Goal: Task Accomplishment & Management: Use online tool/utility

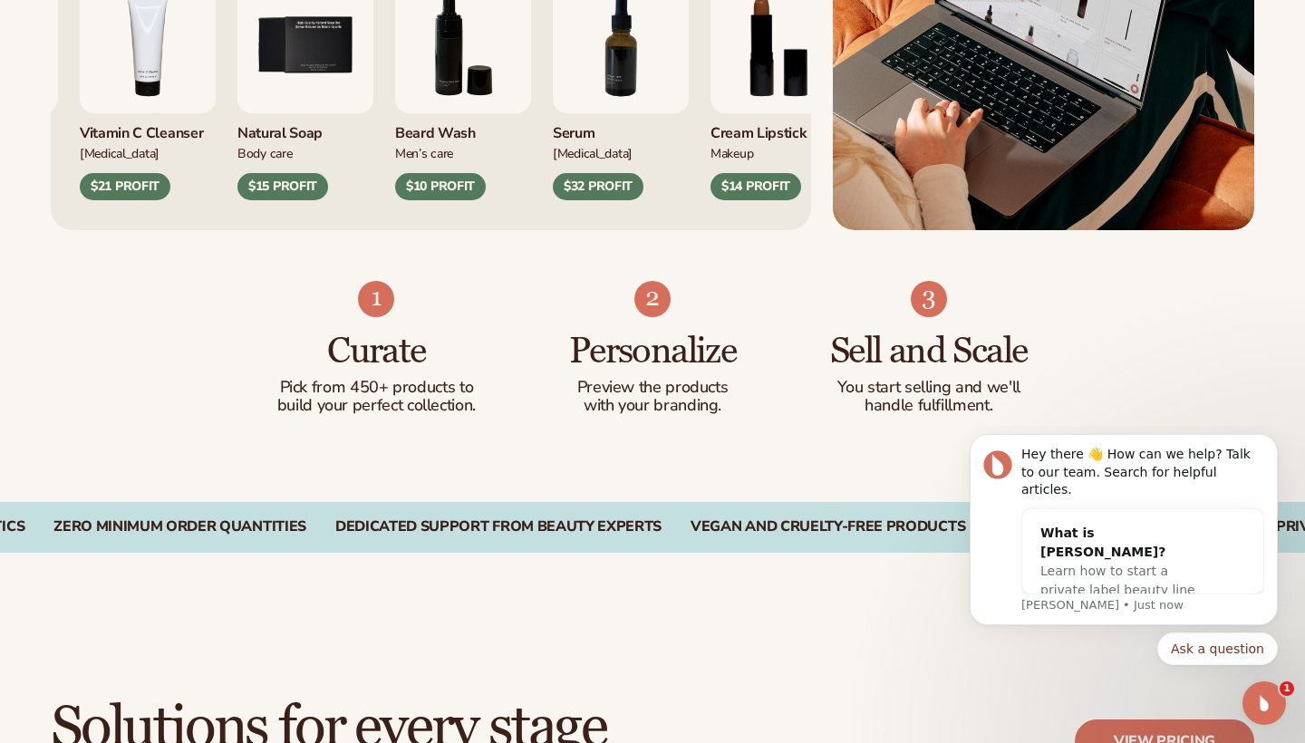
scroll to position [943, 0]
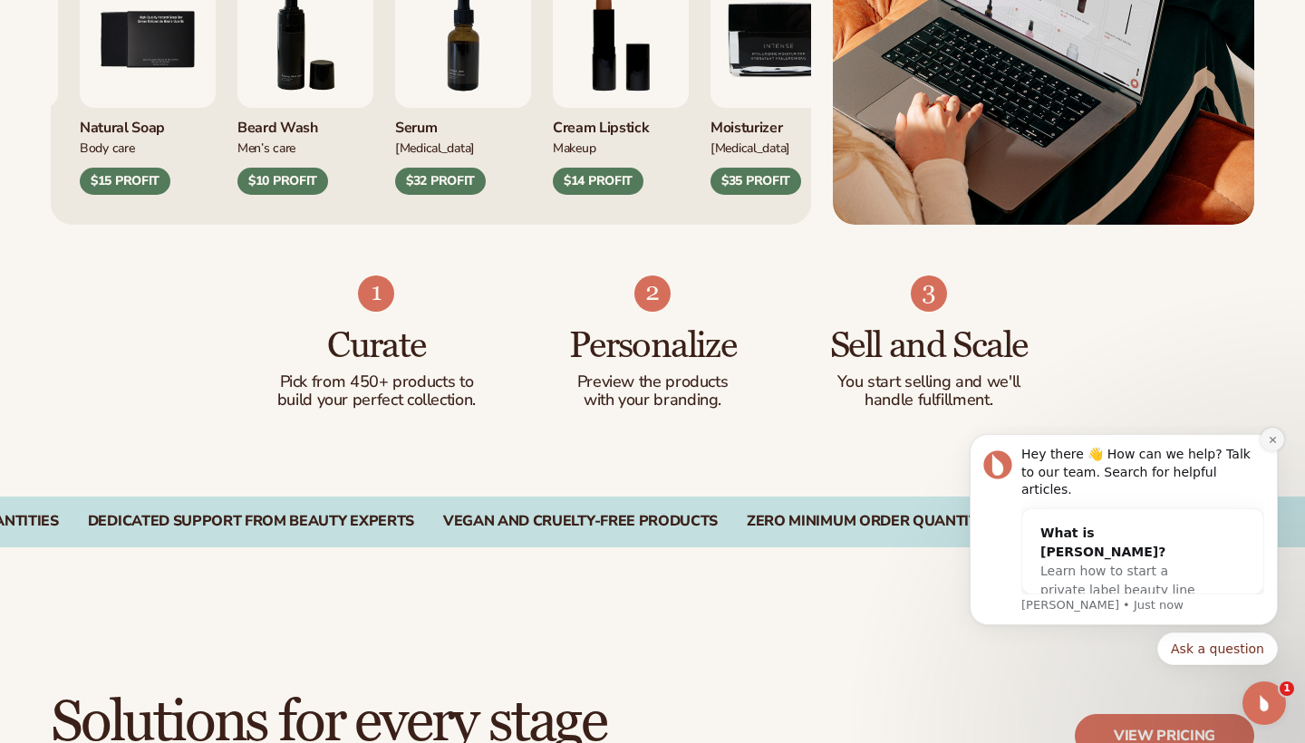
click at [1268, 445] on icon "Dismiss notification" at bounding box center [1273, 440] width 10 height 10
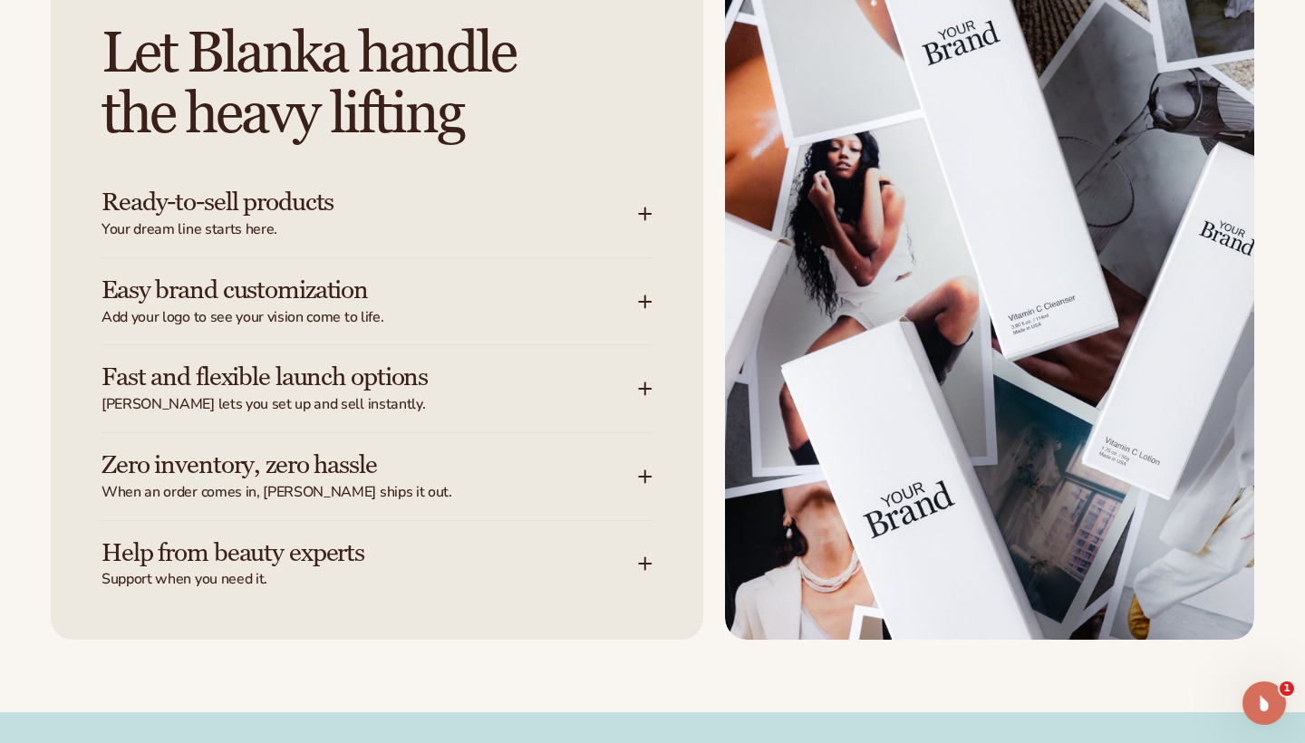
scroll to position [2283, 0]
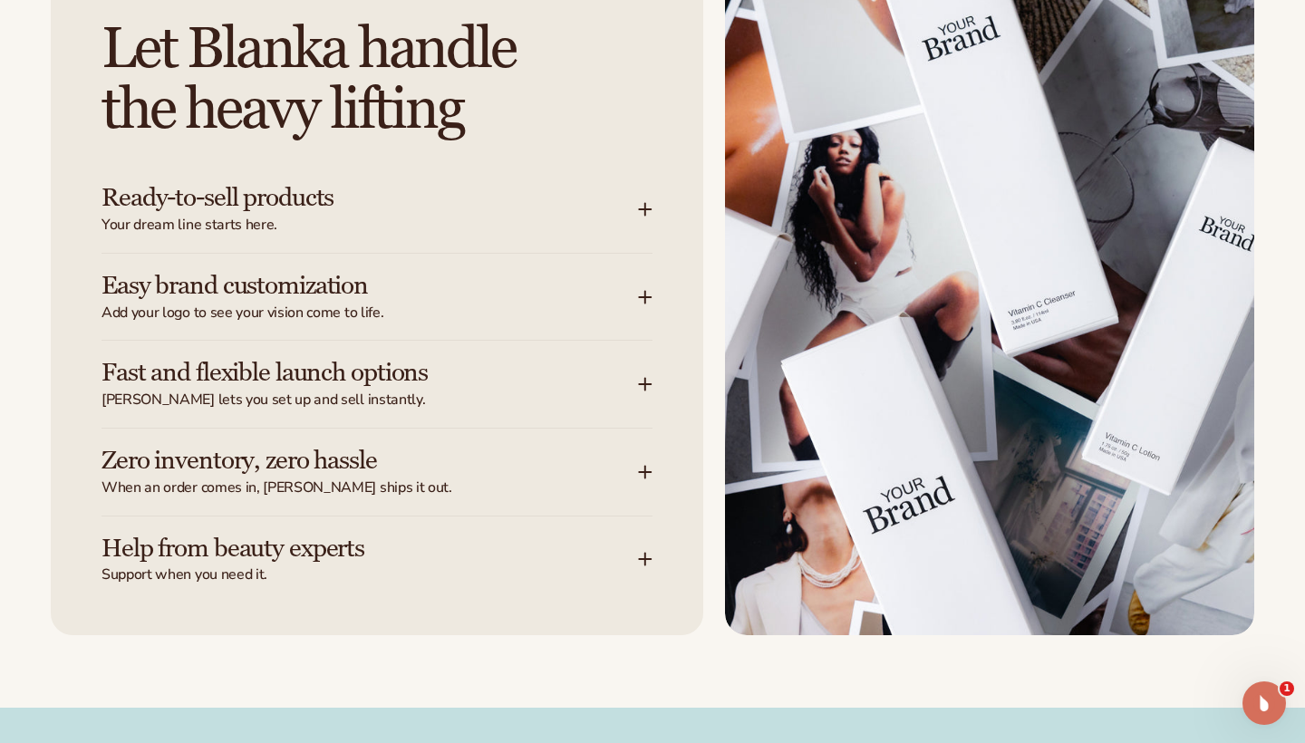
click at [639, 465] on icon at bounding box center [645, 472] width 15 height 15
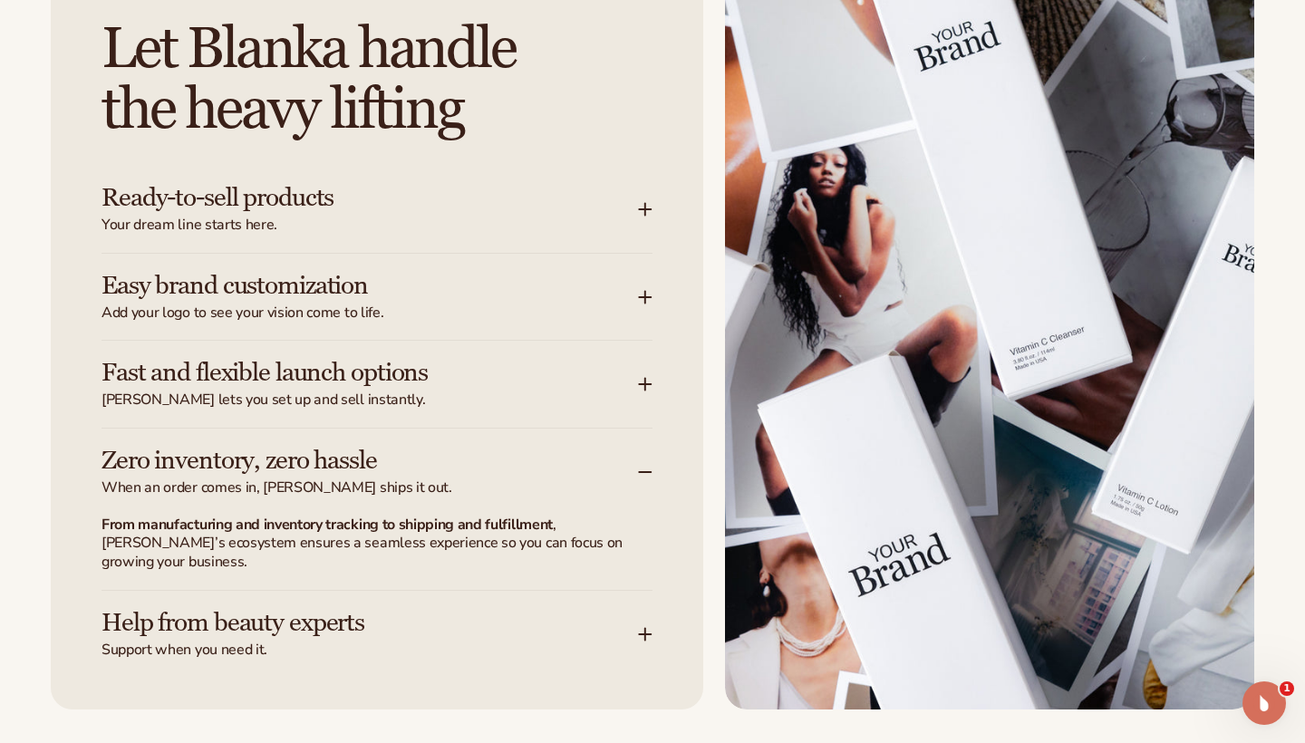
click at [639, 465] on icon at bounding box center [645, 472] width 15 height 15
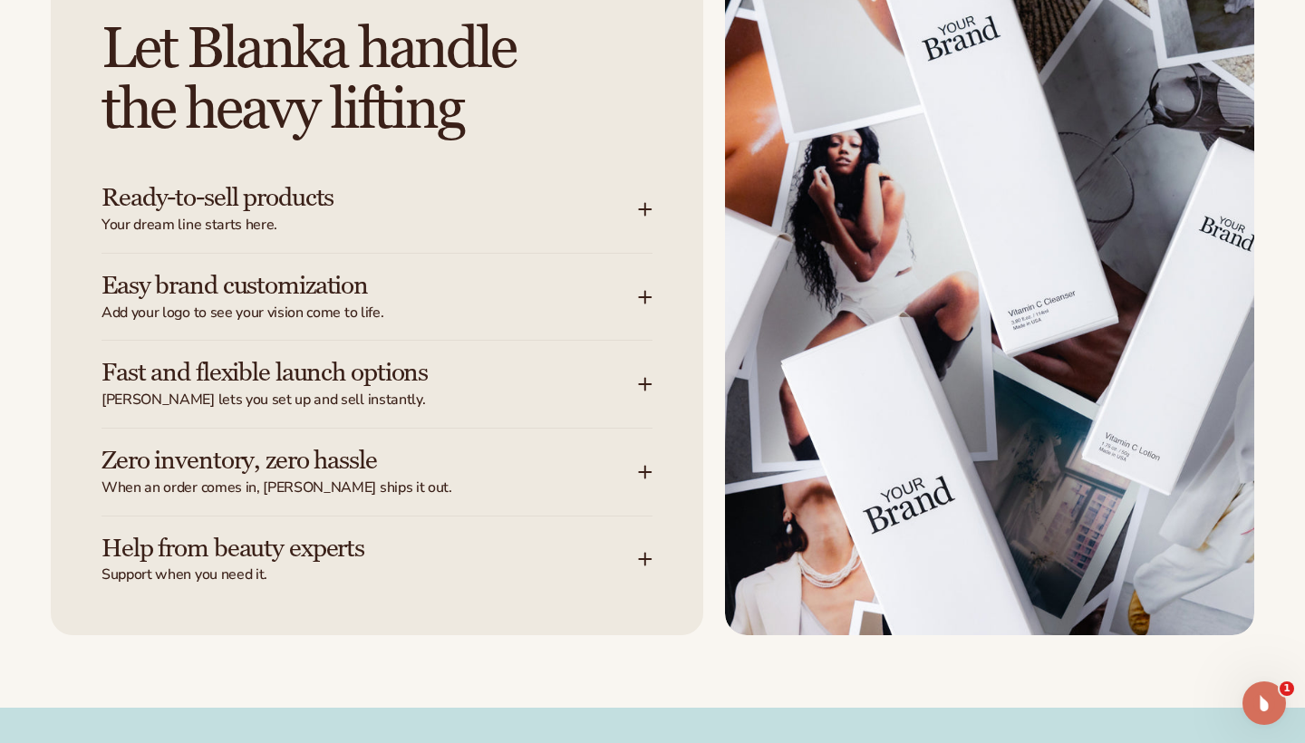
click at [638, 377] on icon at bounding box center [645, 384] width 15 height 15
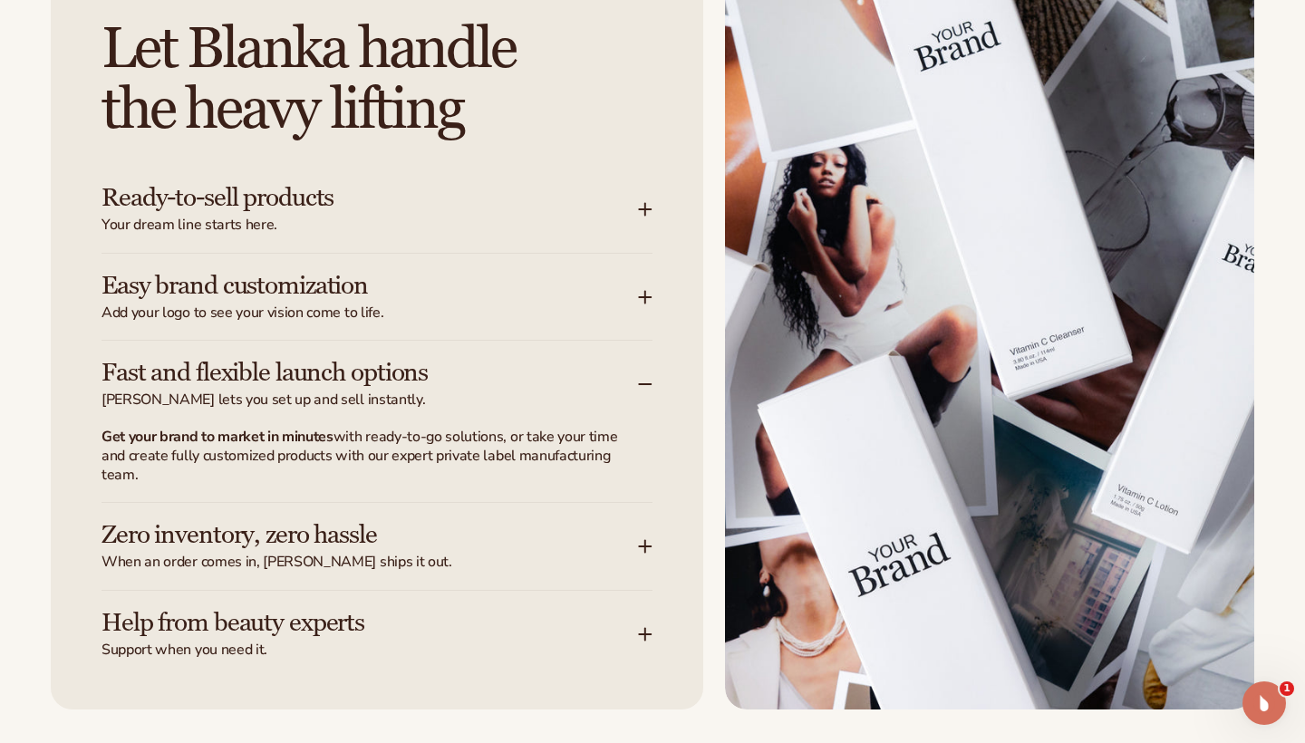
click at [638, 377] on icon at bounding box center [645, 384] width 15 height 15
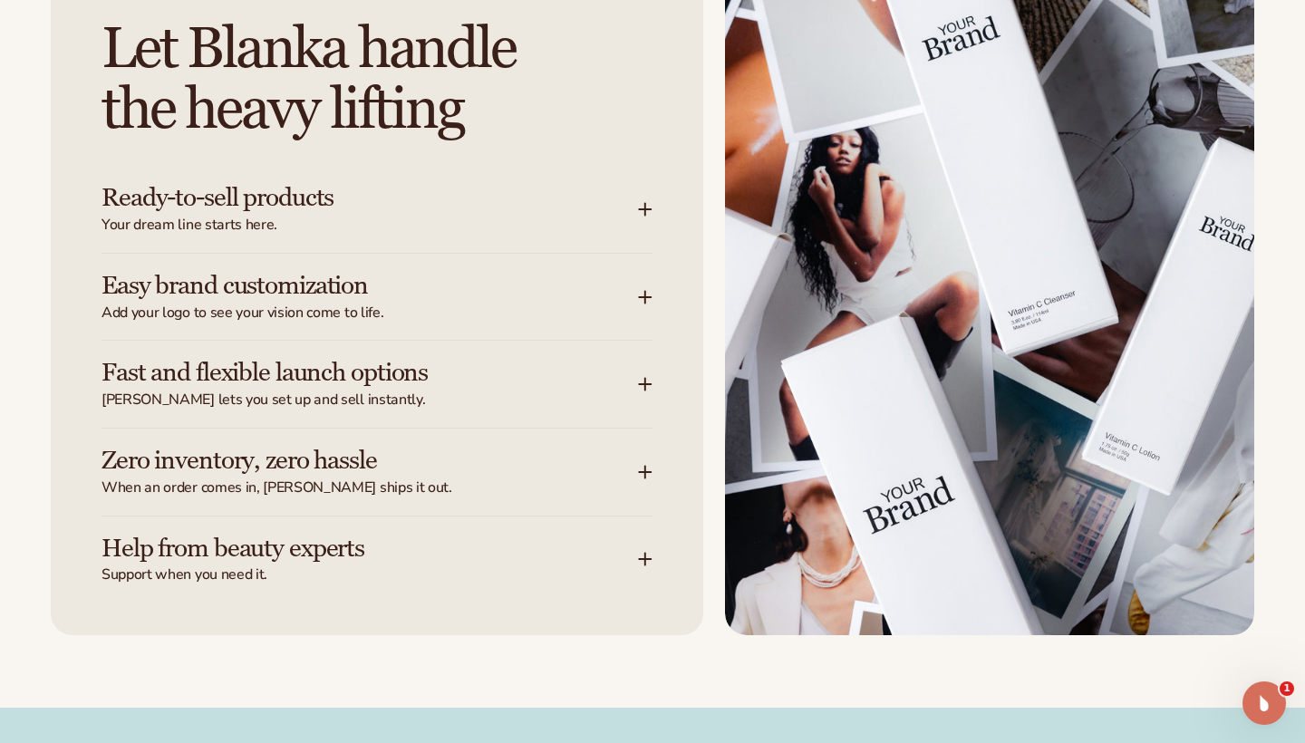
click at [643, 281] on div "Easy brand customization Add your logo to see your vision come to life." at bounding box center [377, 297] width 551 height 87
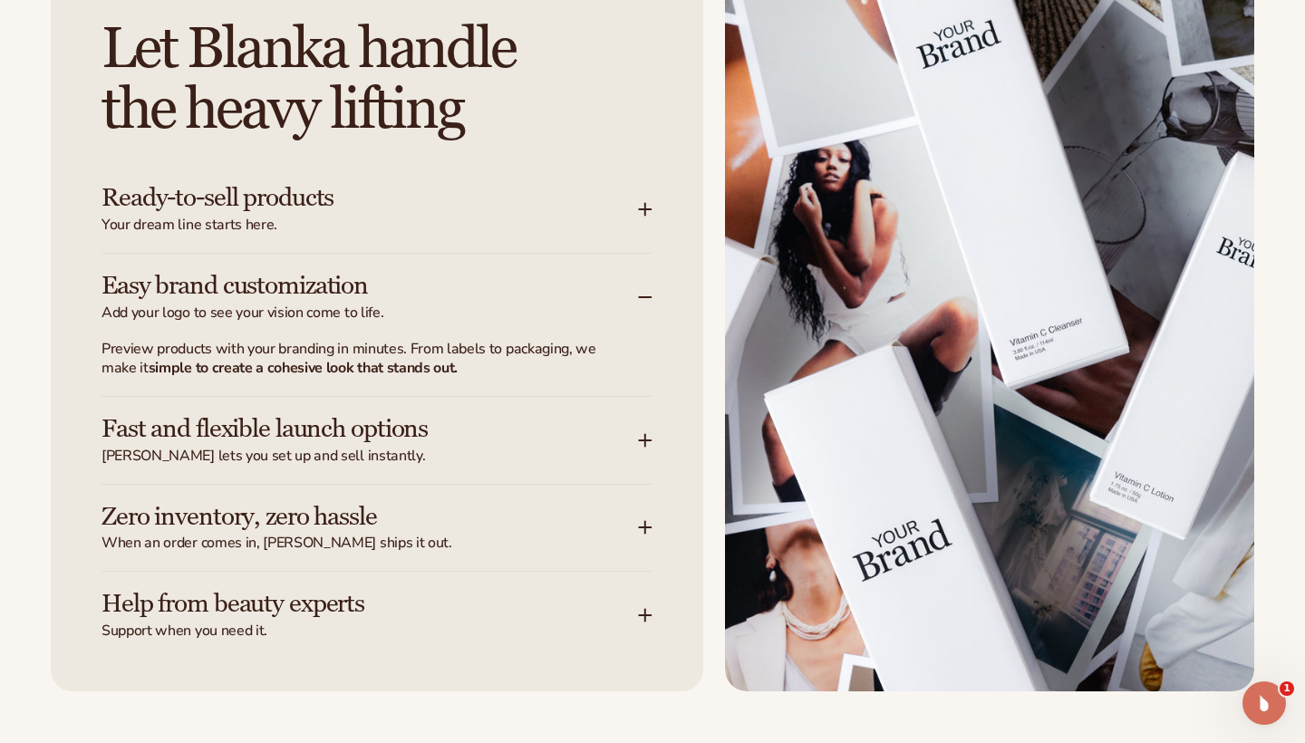
click at [643, 281] on div "Easy brand customization Add your logo to see your vision come to life." at bounding box center [377, 297] width 551 height 87
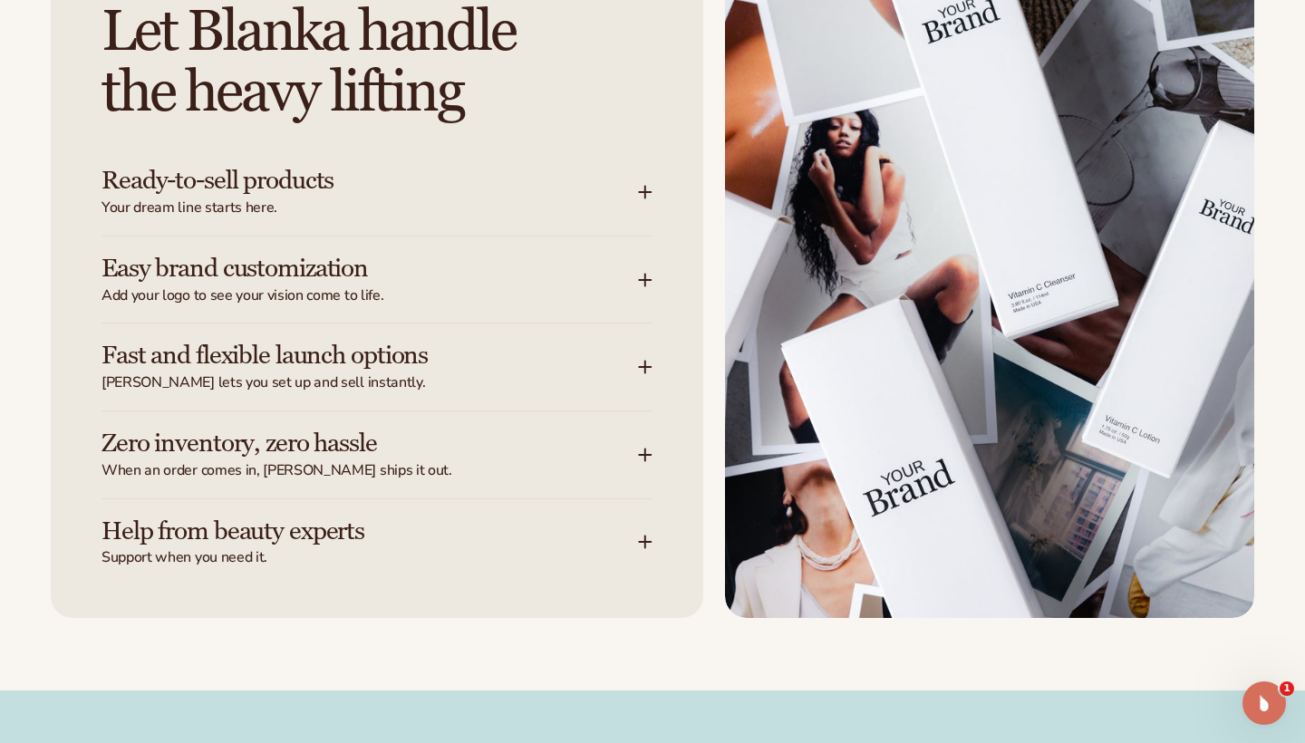
scroll to position [2304, 0]
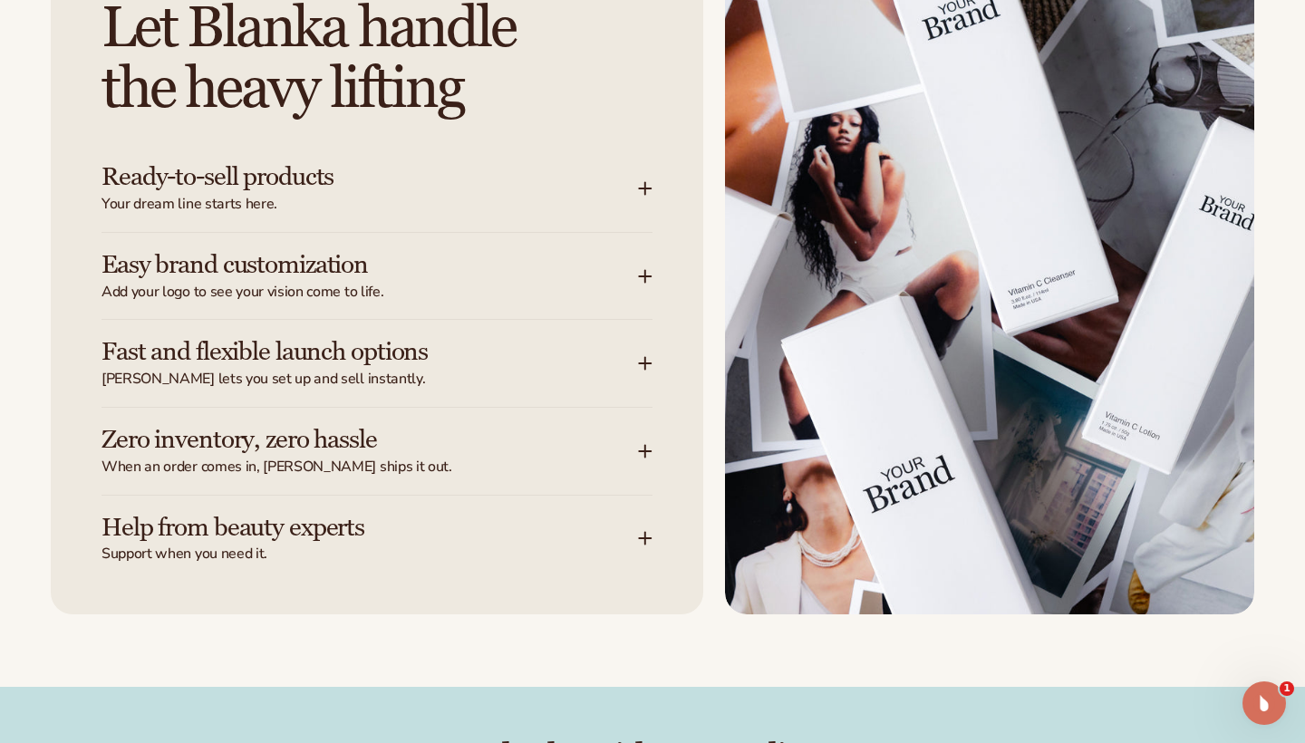
click at [501, 530] on div "Help from beauty experts Support when you need it." at bounding box center [370, 539] width 537 height 51
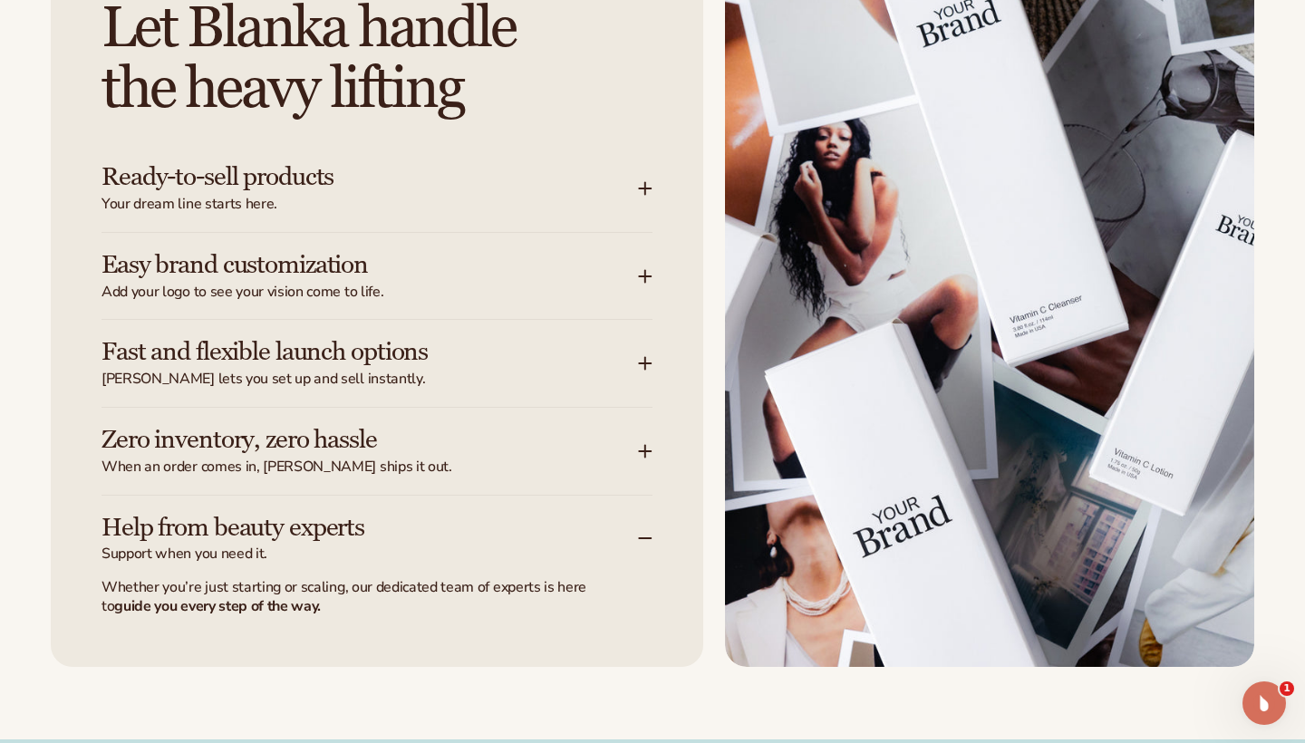
click at [501, 530] on div "Help from beauty experts Support when you need it." at bounding box center [370, 539] width 537 height 51
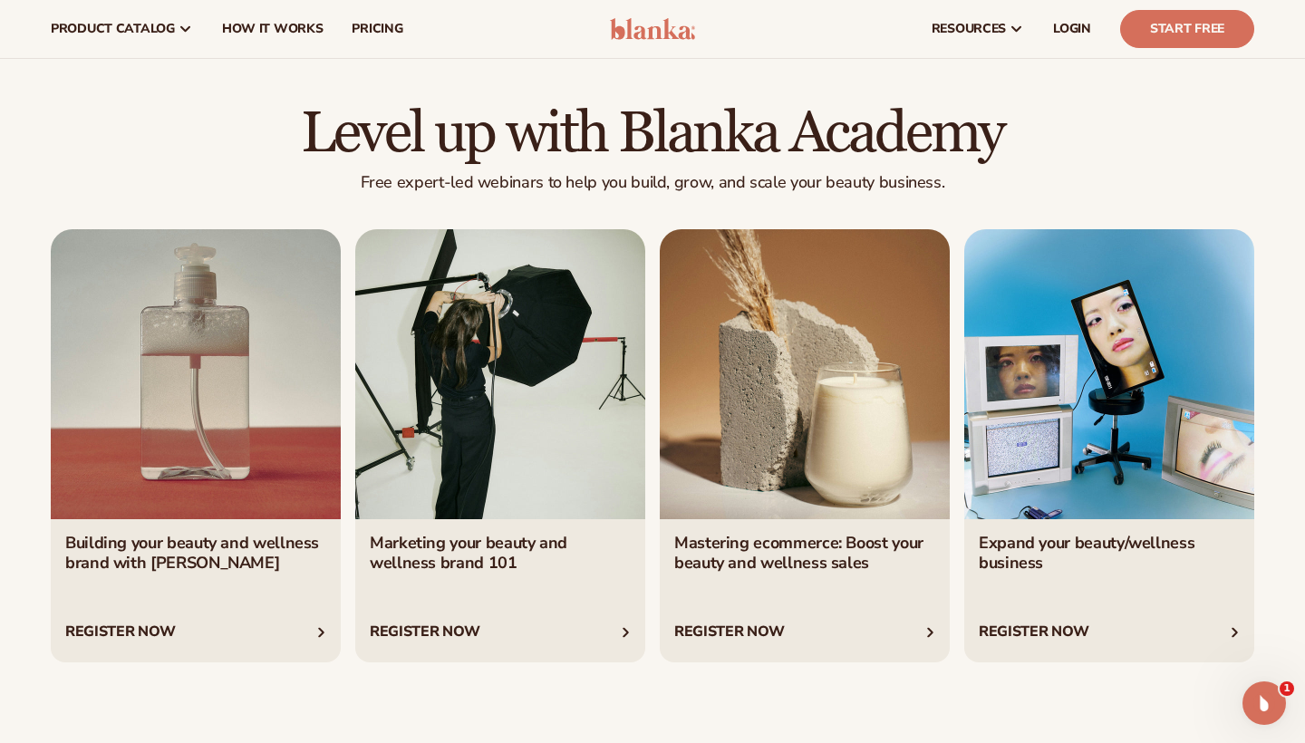
scroll to position [6025, 0]
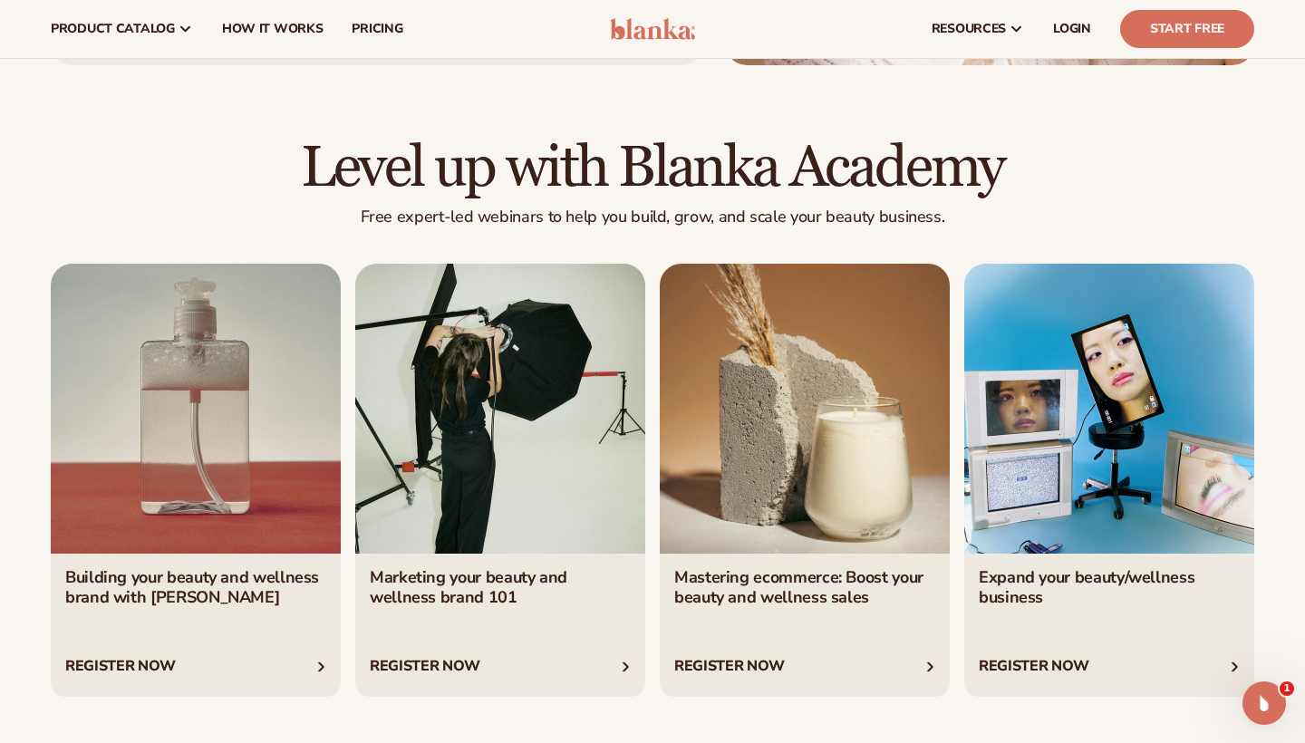
click at [303, 621] on link "1 / 4" at bounding box center [196, 480] width 290 height 433
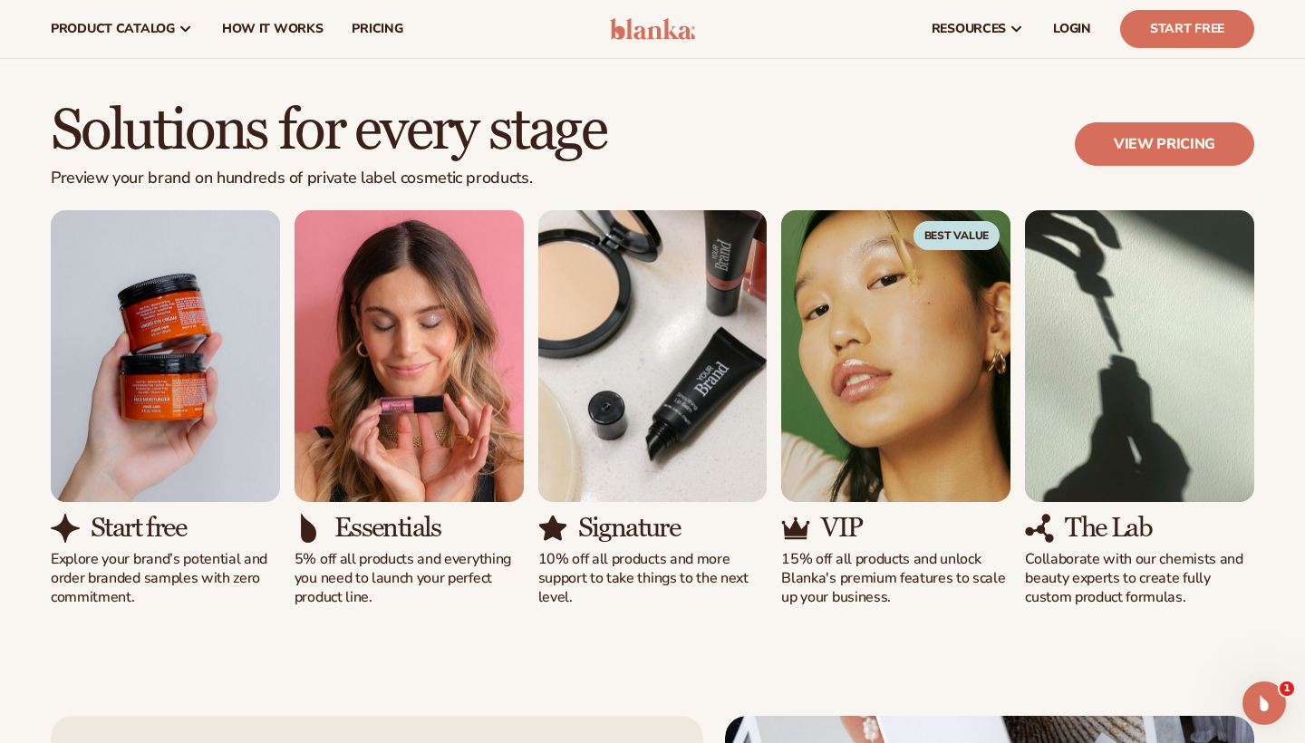
scroll to position [1237, 0]
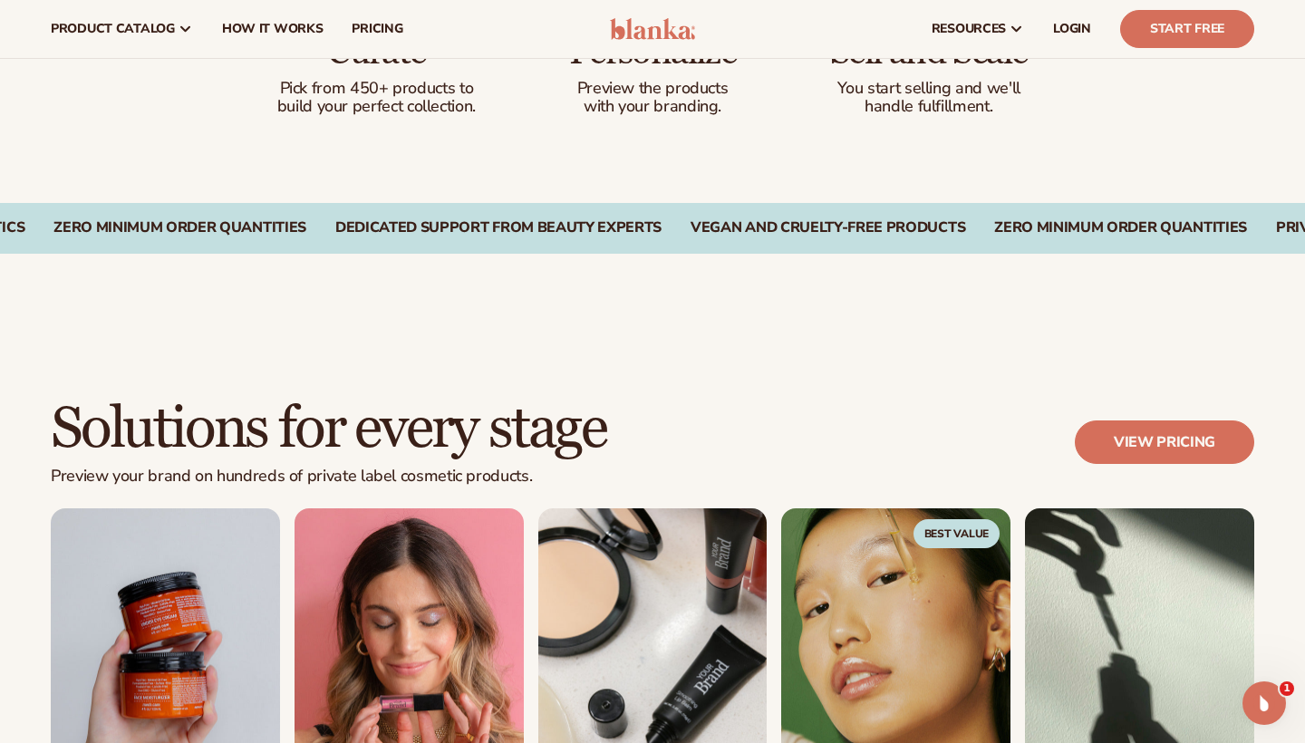
click at [1109, 35] on div "resources connect your store" at bounding box center [991, 29] width 556 height 58
click at [1179, 39] on link "Start Free" at bounding box center [1187, 29] width 134 height 38
